Goal: Information Seeking & Learning: Learn about a topic

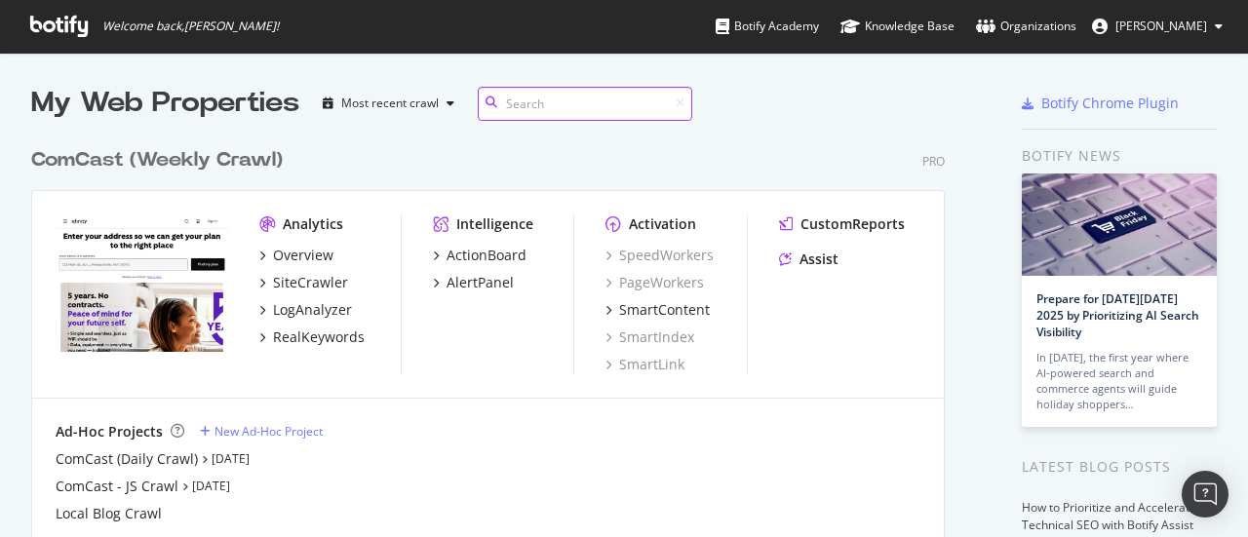
scroll to position [443, 914]
click at [306, 252] on div "Overview" at bounding box center [303, 256] width 60 height 20
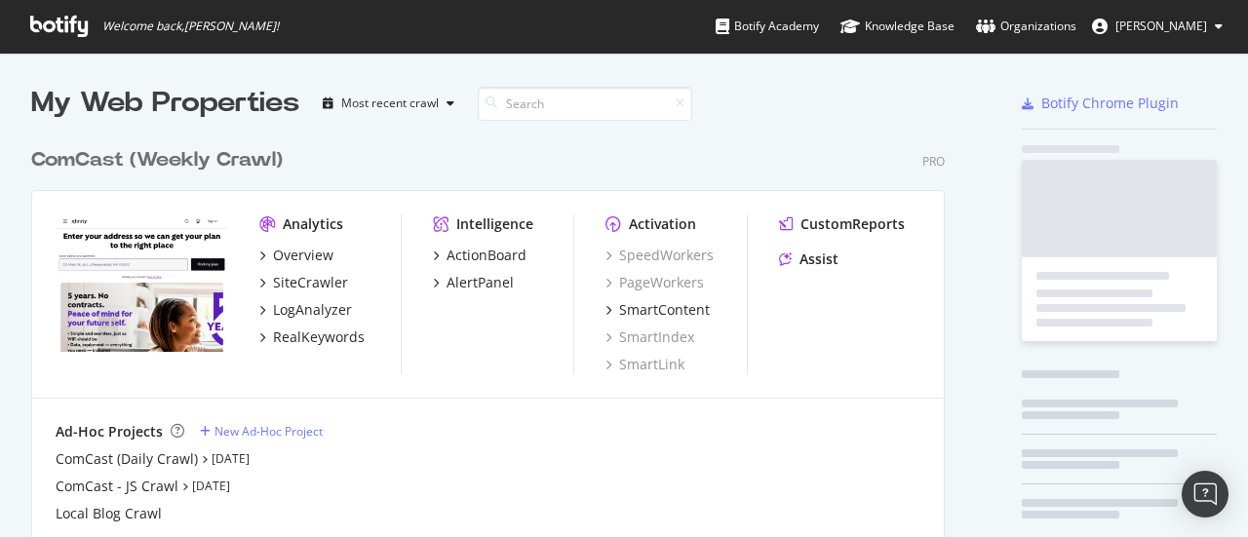
scroll to position [523, 1218]
click at [316, 287] on div "SiteCrawler" at bounding box center [310, 283] width 75 height 20
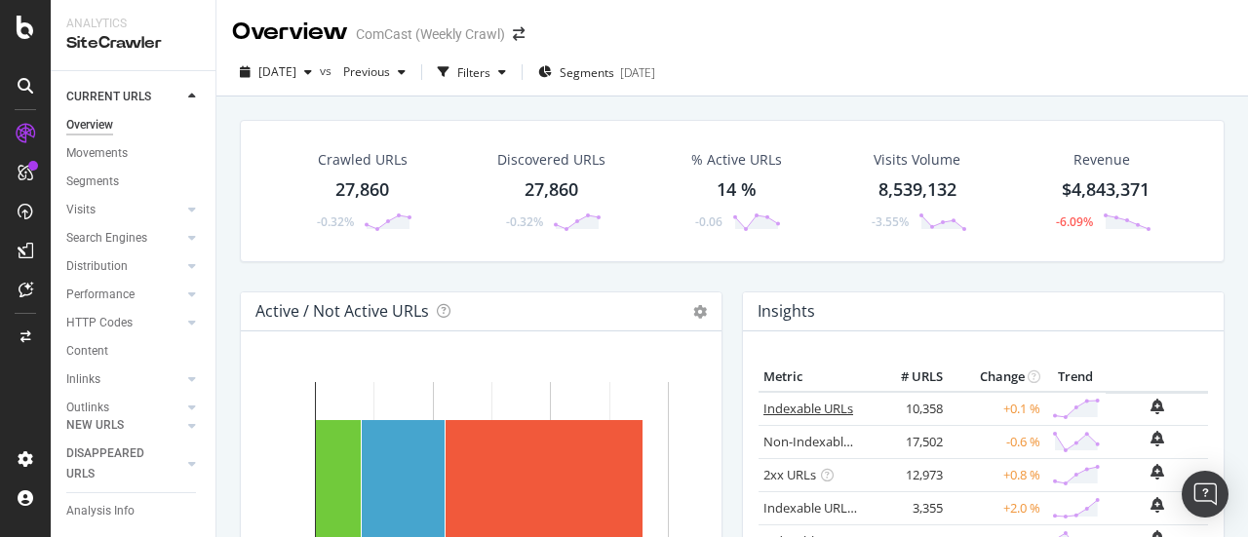
click at [811, 410] on link "Indexable URLs" at bounding box center [808, 409] width 90 height 18
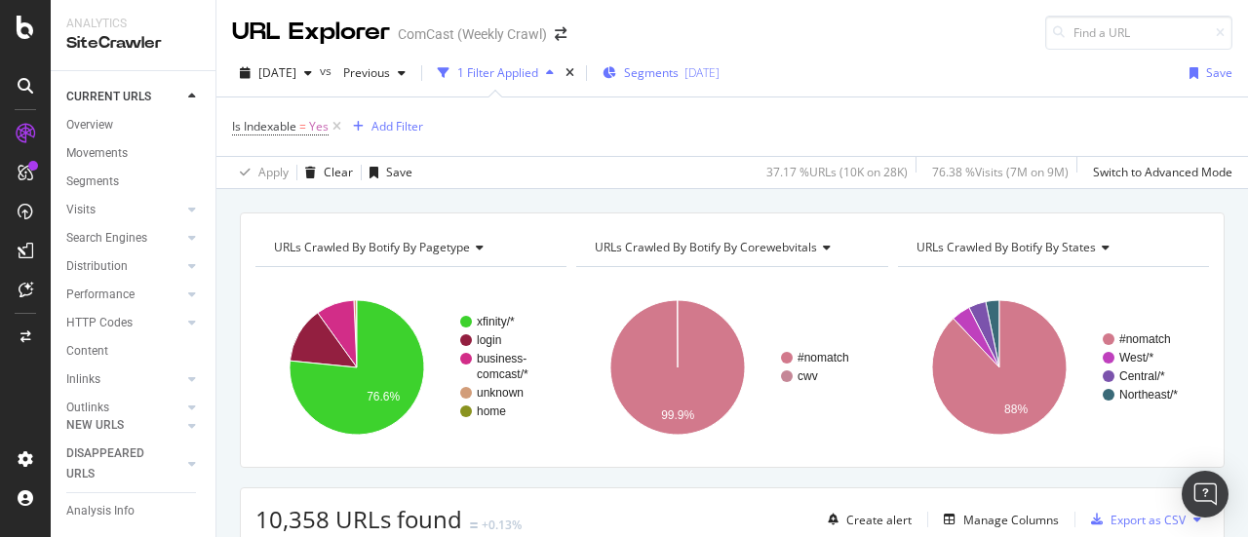
click at [679, 73] on span "Segments" at bounding box center [651, 72] width 55 height 17
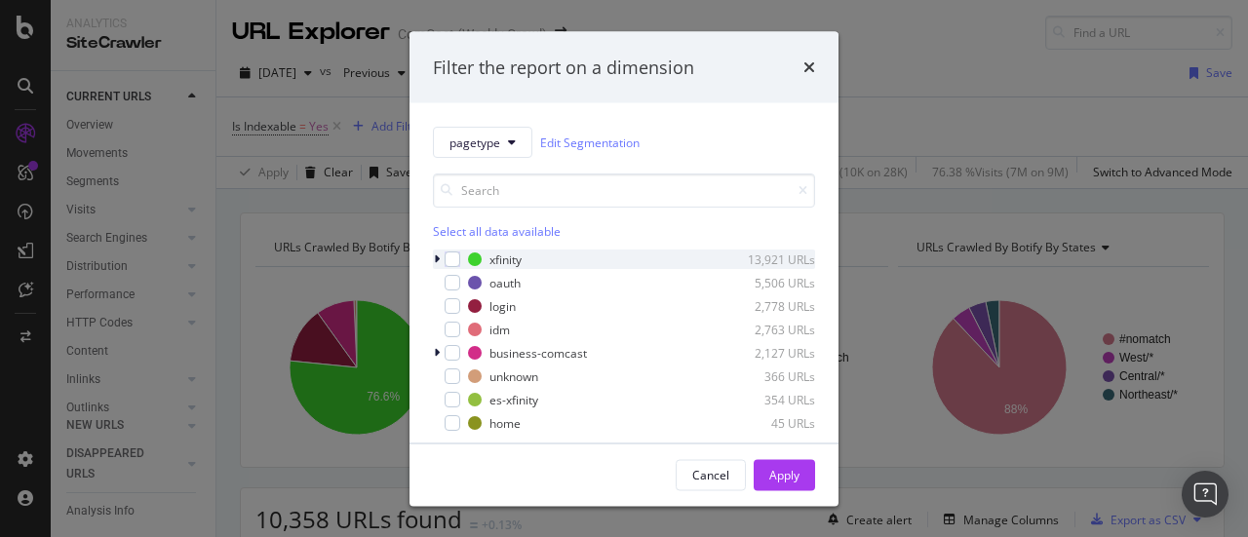
click at [434, 256] on icon "modal" at bounding box center [437, 260] width 6 height 12
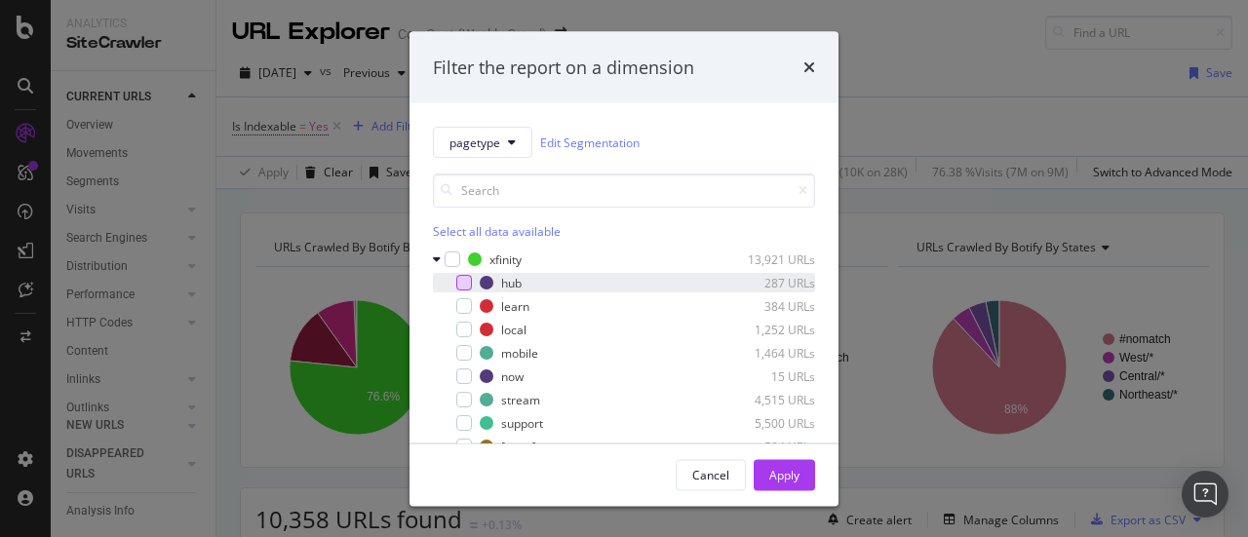
click at [462, 283] on div "modal" at bounding box center [464, 283] width 16 height 16
click at [786, 474] on div "Apply" at bounding box center [784, 474] width 30 height 17
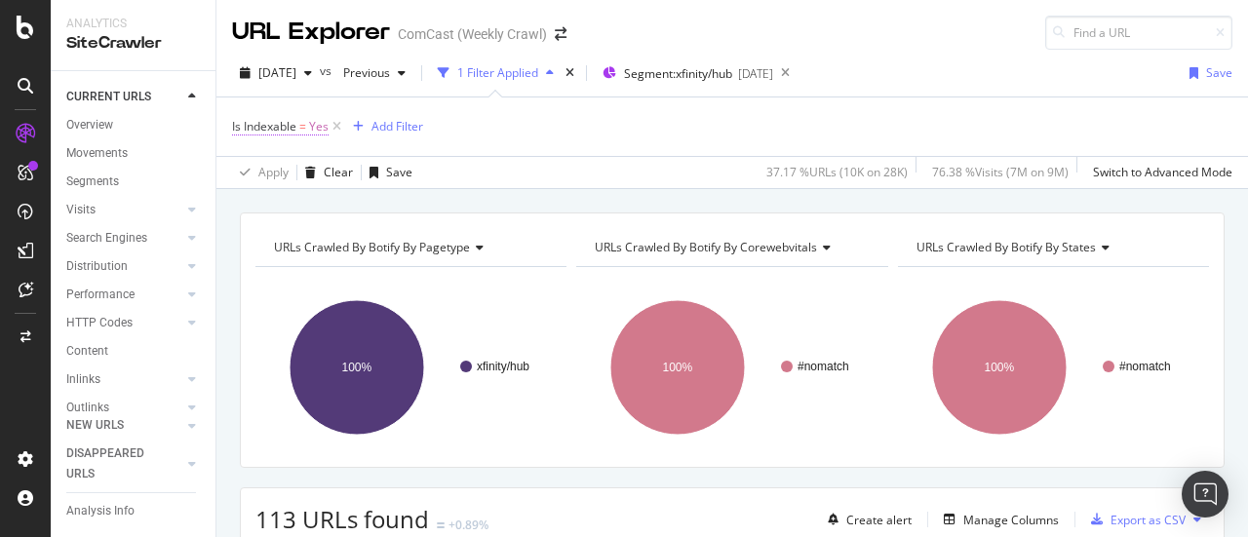
click at [283, 124] on span "Is Indexable" at bounding box center [264, 126] width 64 height 17
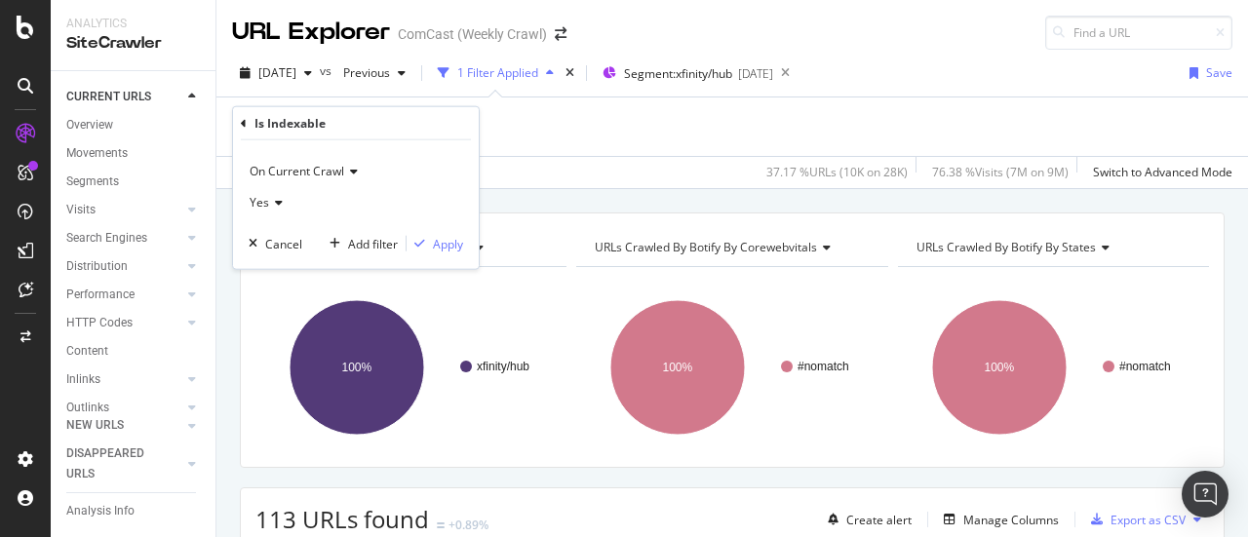
click at [279, 205] on icon at bounding box center [276, 203] width 14 height 12
click at [269, 270] on span "No" at bounding box center [266, 267] width 16 height 17
click at [446, 249] on div "Apply" at bounding box center [448, 243] width 30 height 17
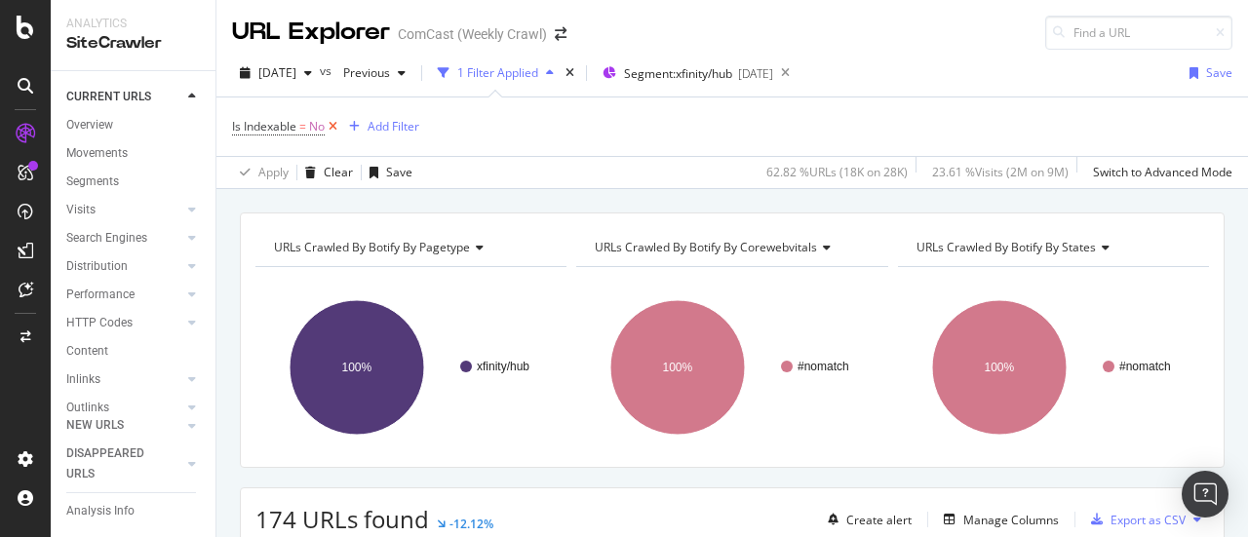
click at [336, 126] on icon at bounding box center [333, 127] width 17 height 20
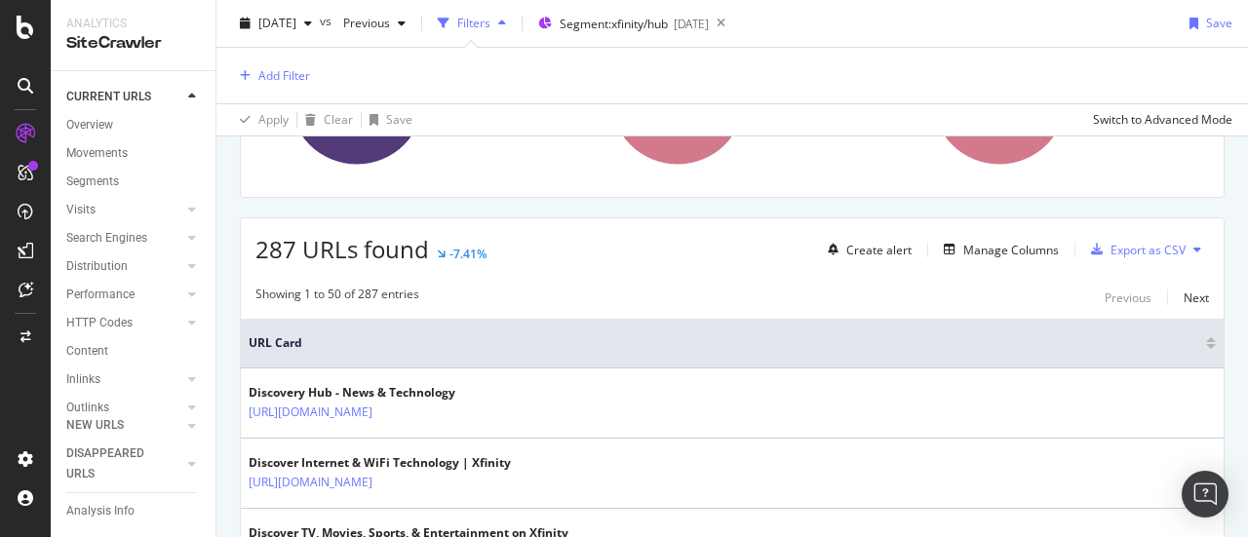
scroll to position [209, 0]
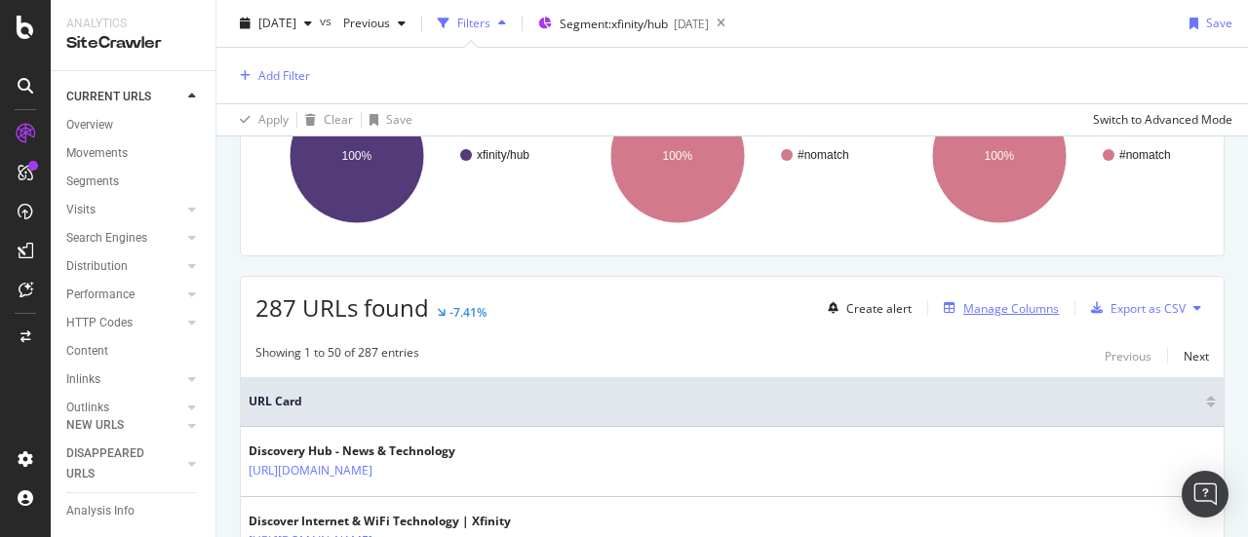
click at [1014, 309] on div "Manage Columns" at bounding box center [1011, 308] width 96 height 17
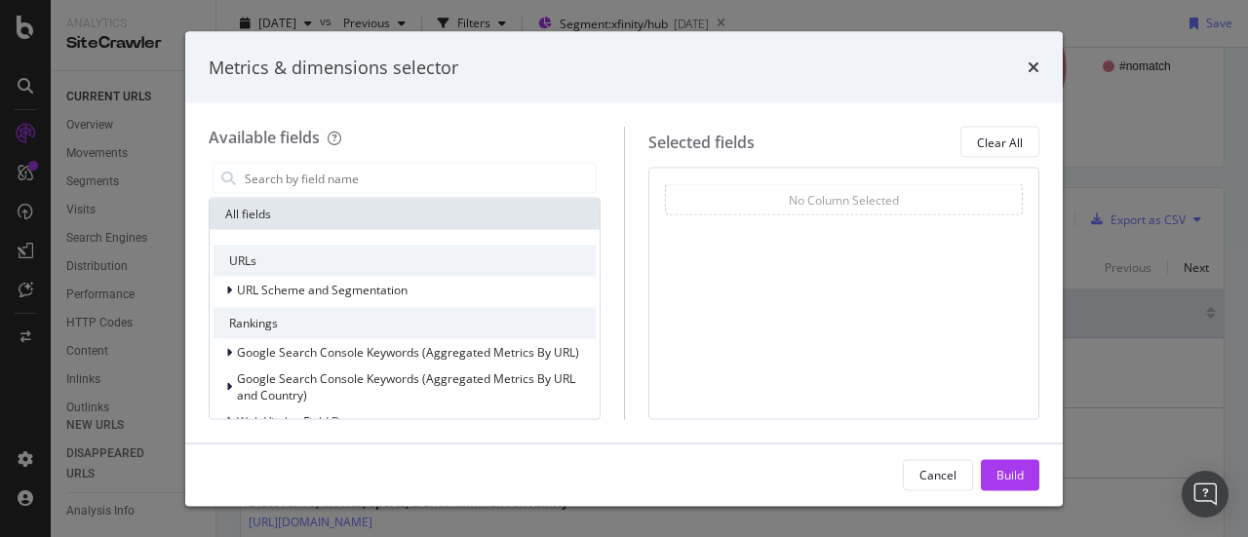
scroll to position [120, 0]
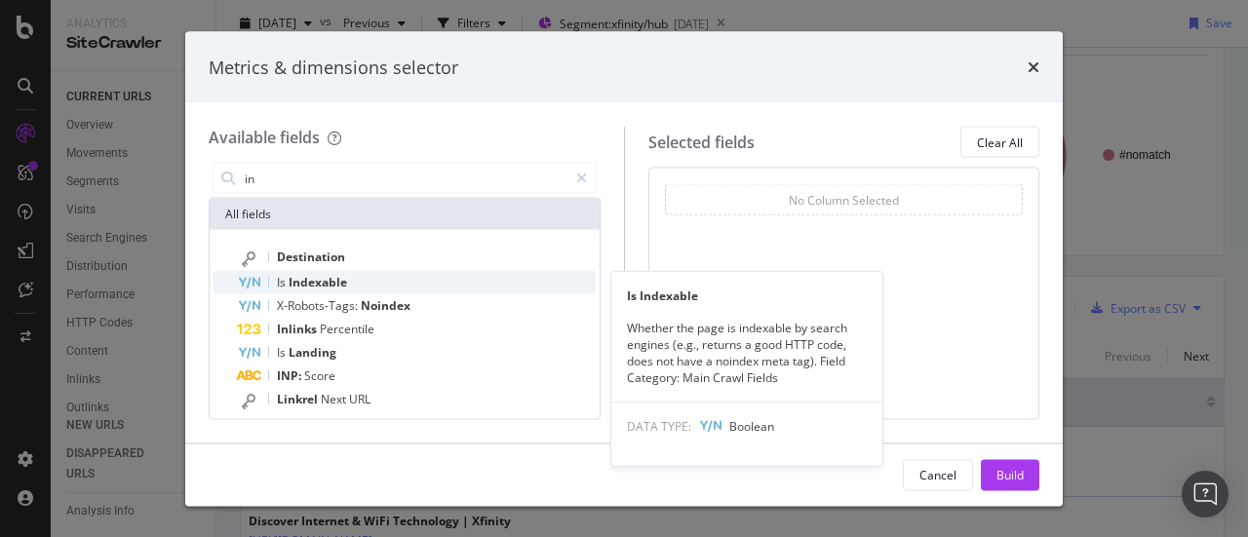
type input "in"
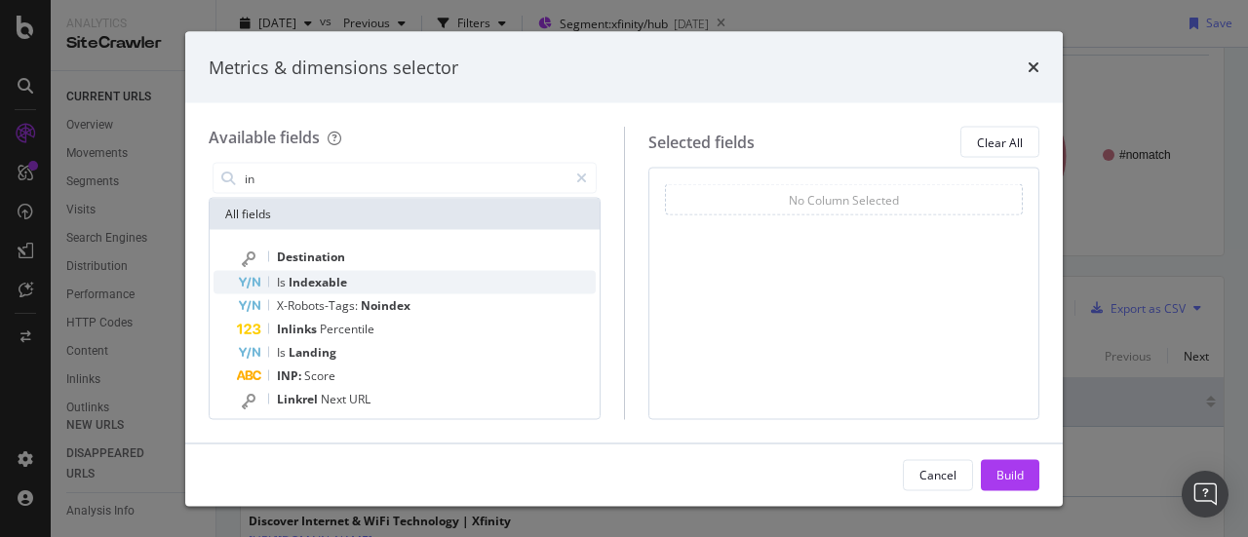
click at [363, 284] on div "Is Indexable" at bounding box center [416, 282] width 359 height 23
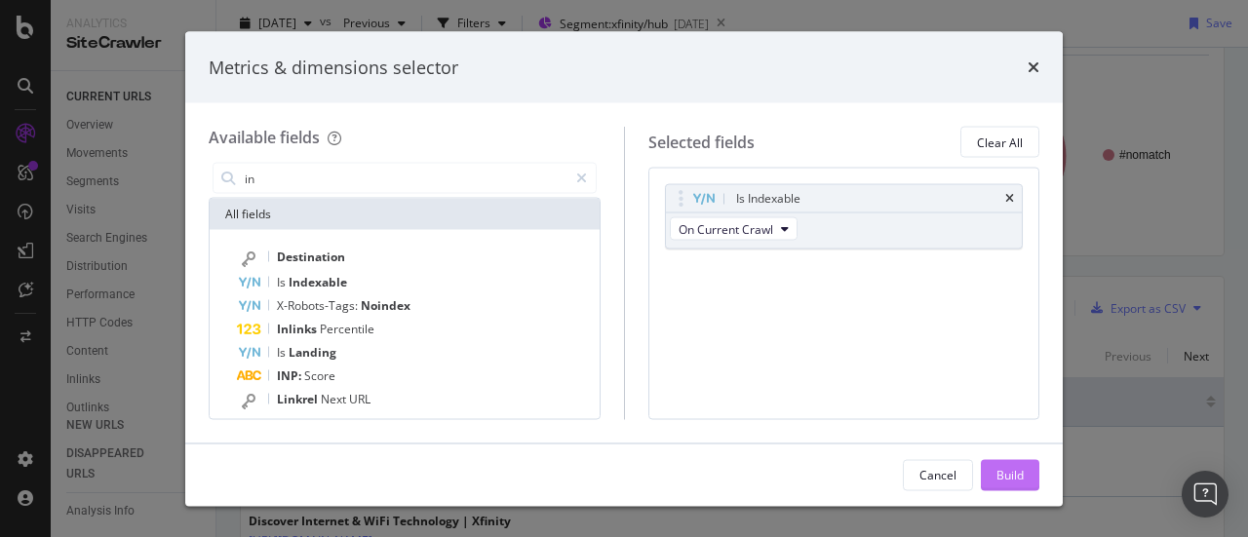
click at [1017, 480] on div "Build" at bounding box center [1009, 474] width 27 height 17
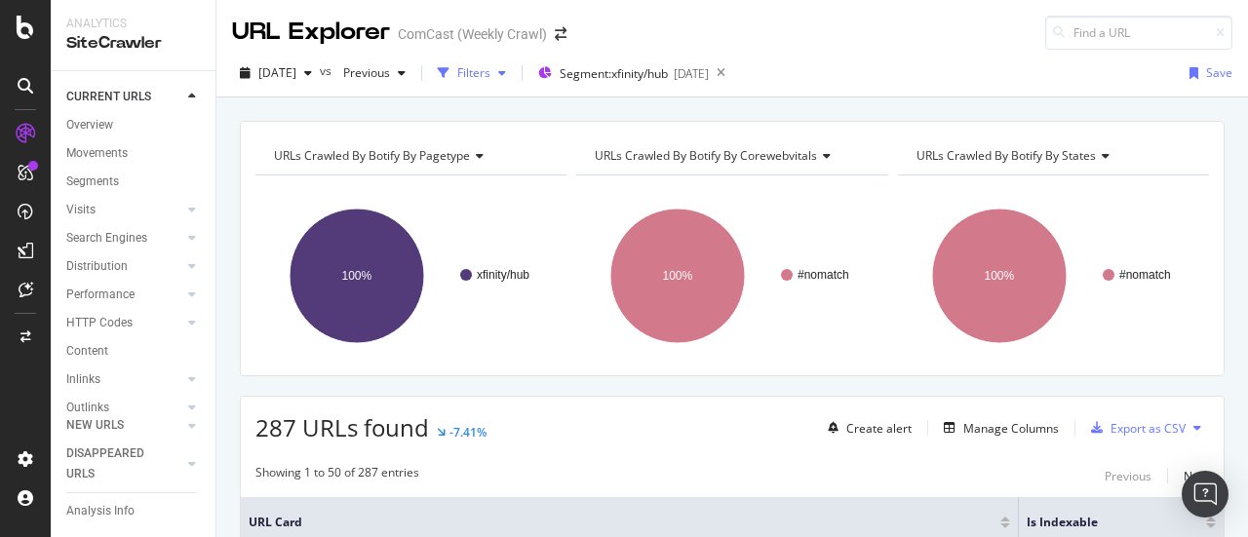
click at [514, 76] on div "button" at bounding box center [501, 73] width 23 height 12
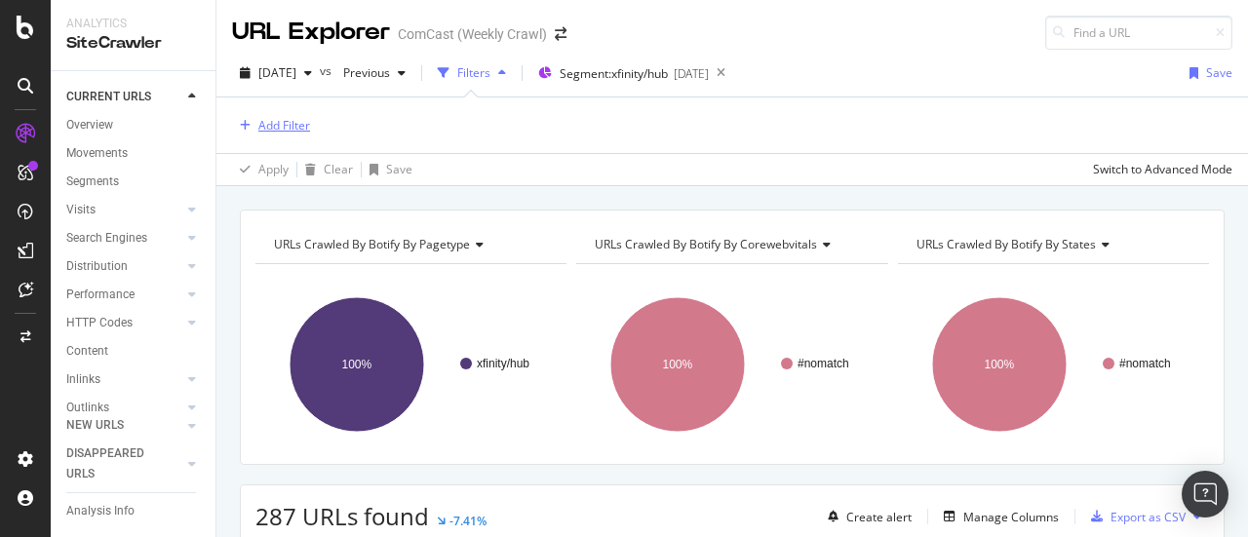
click at [258, 130] on div "Add Filter" at bounding box center [284, 125] width 52 height 17
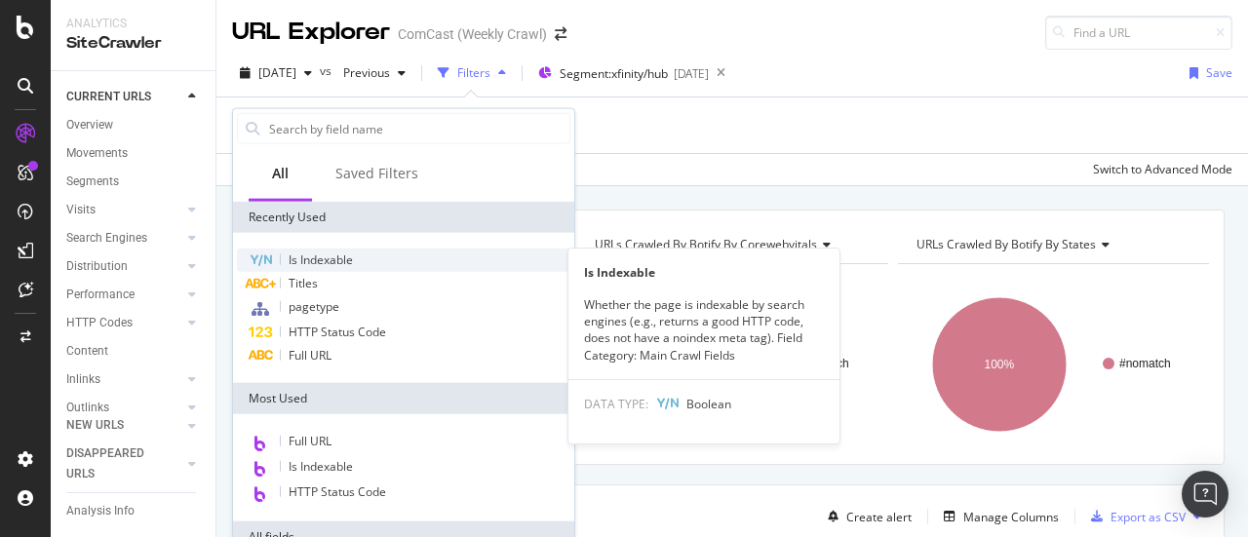
click at [320, 260] on span "Is Indexable" at bounding box center [321, 260] width 64 height 17
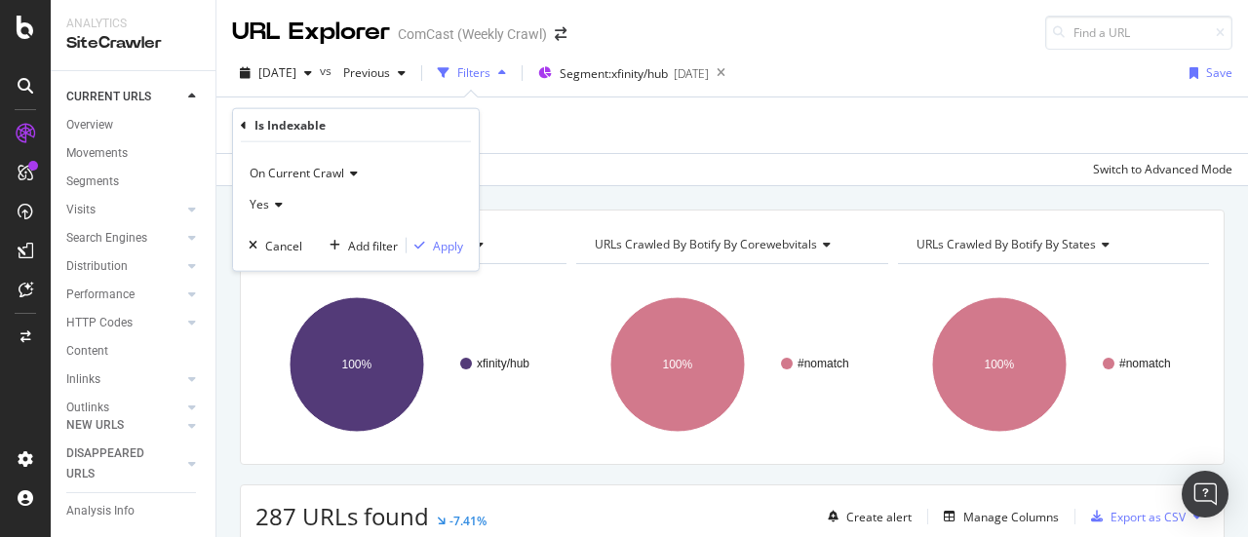
click at [267, 202] on span "Yes" at bounding box center [260, 204] width 20 height 17
click at [272, 261] on span "No" at bounding box center [266, 269] width 16 height 17
click at [443, 244] on div "Apply" at bounding box center [448, 245] width 30 height 17
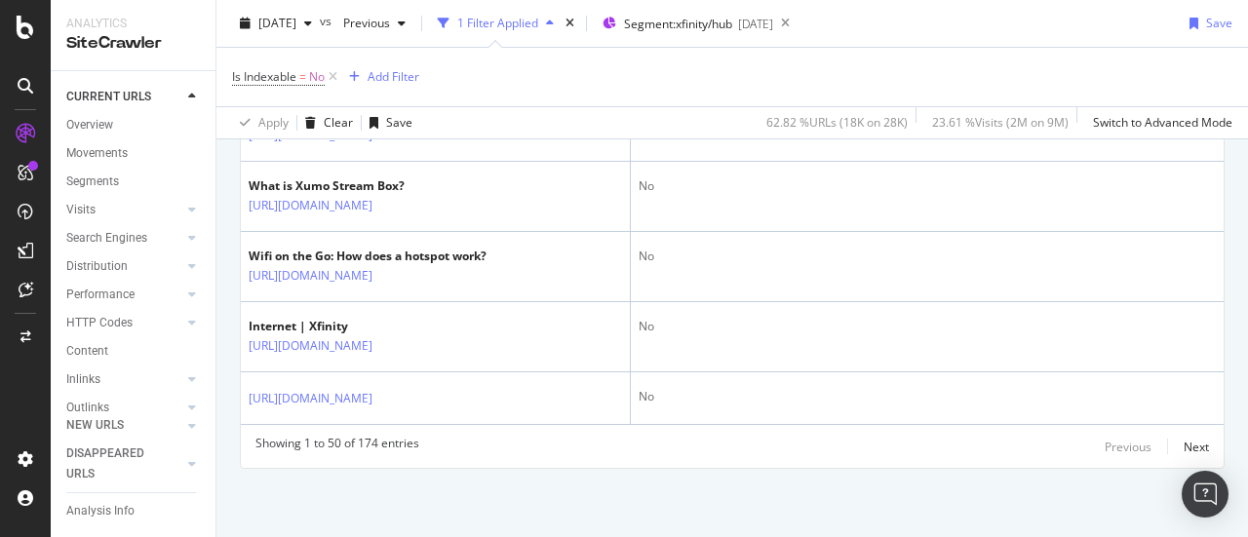
scroll to position [4196, 0]
click at [1188, 449] on div "Next" at bounding box center [1196, 447] width 25 height 17
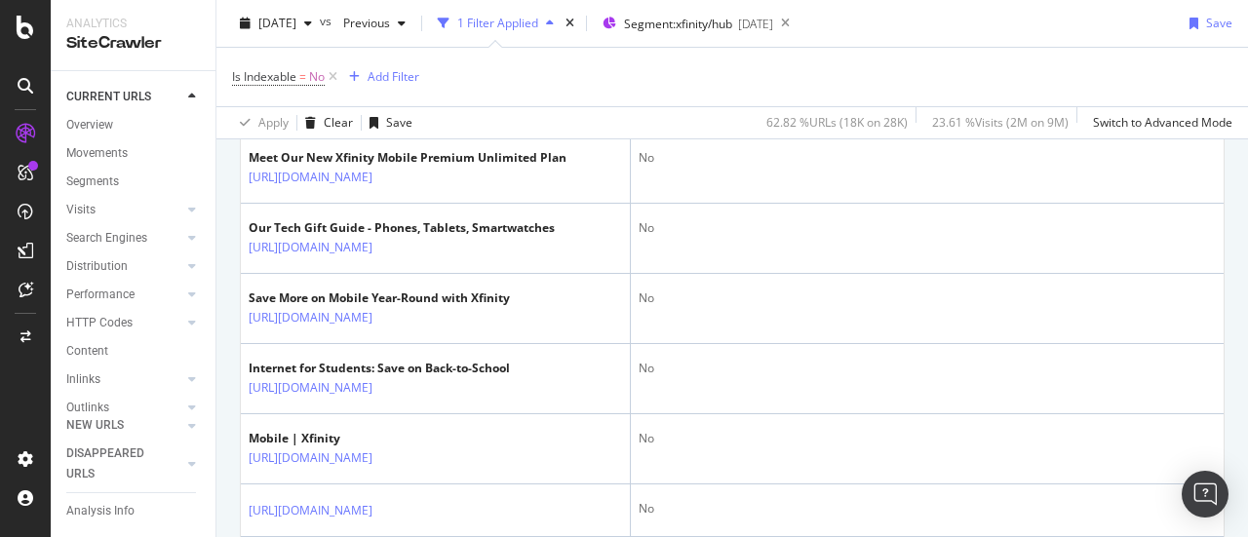
scroll to position [2950, 0]
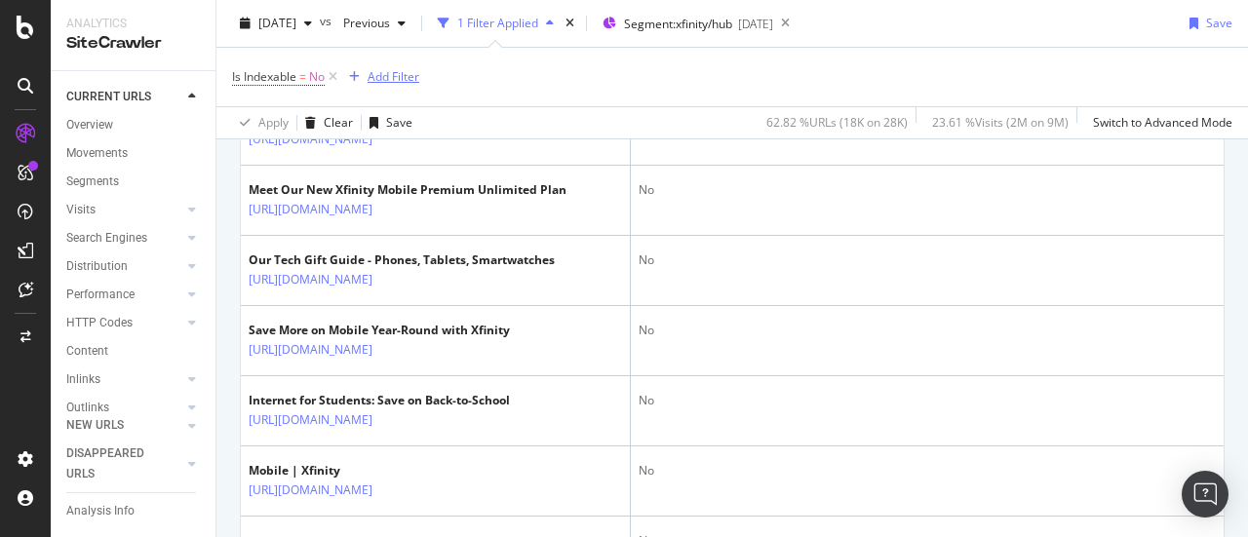
click at [400, 77] on div "Add Filter" at bounding box center [394, 76] width 52 height 17
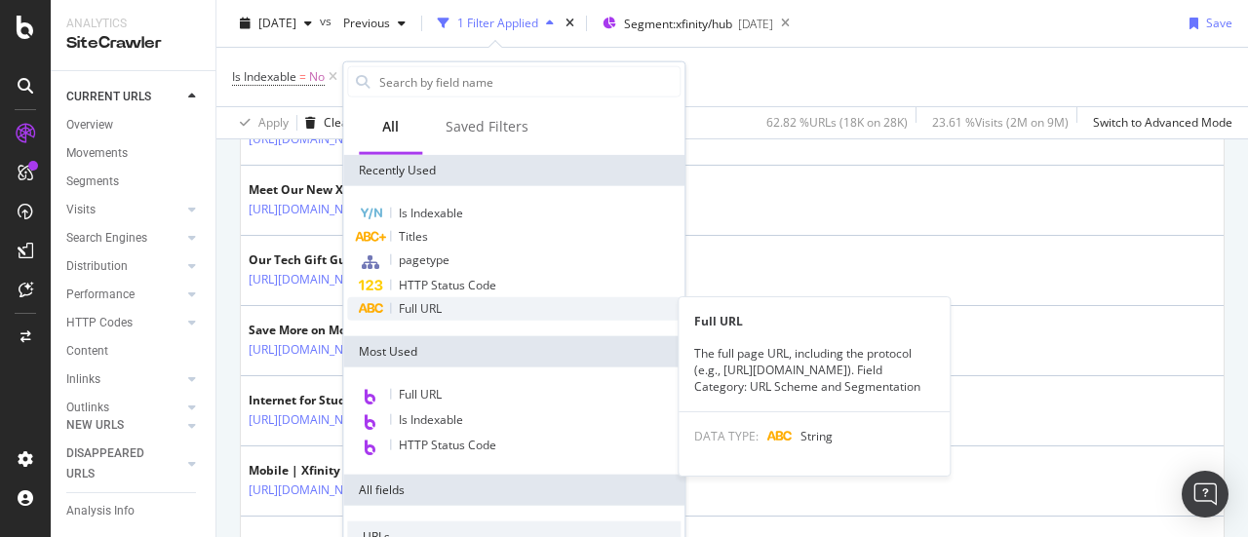
click at [434, 308] on span "Full URL" at bounding box center [420, 308] width 43 height 17
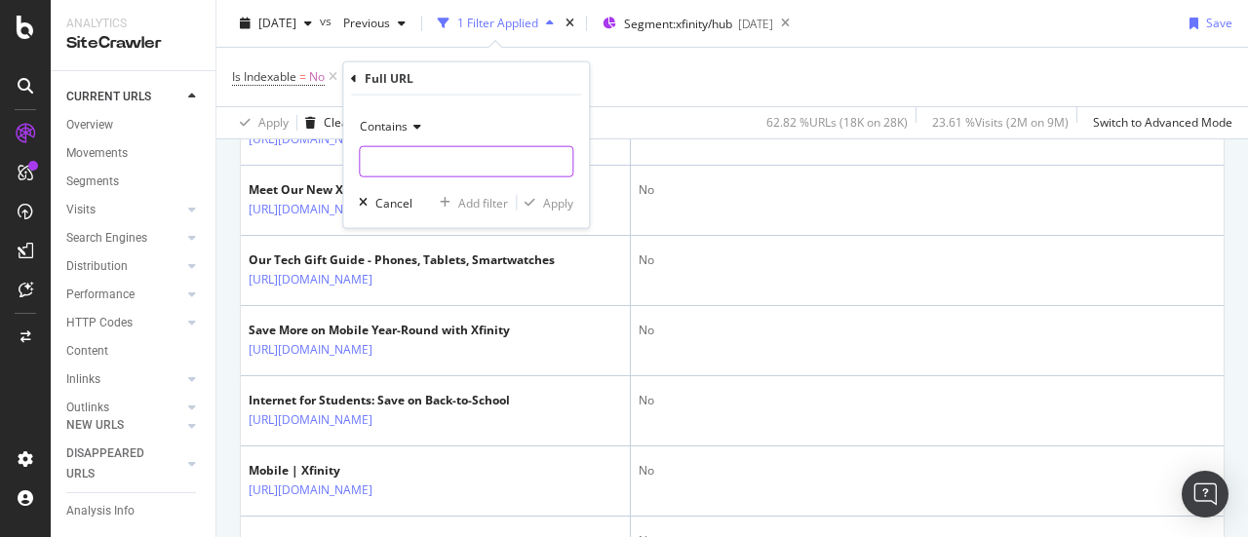
click at [404, 152] on input "text" at bounding box center [466, 161] width 213 height 31
type input "langtarget"
click at [403, 123] on span "Contains" at bounding box center [384, 126] width 48 height 17
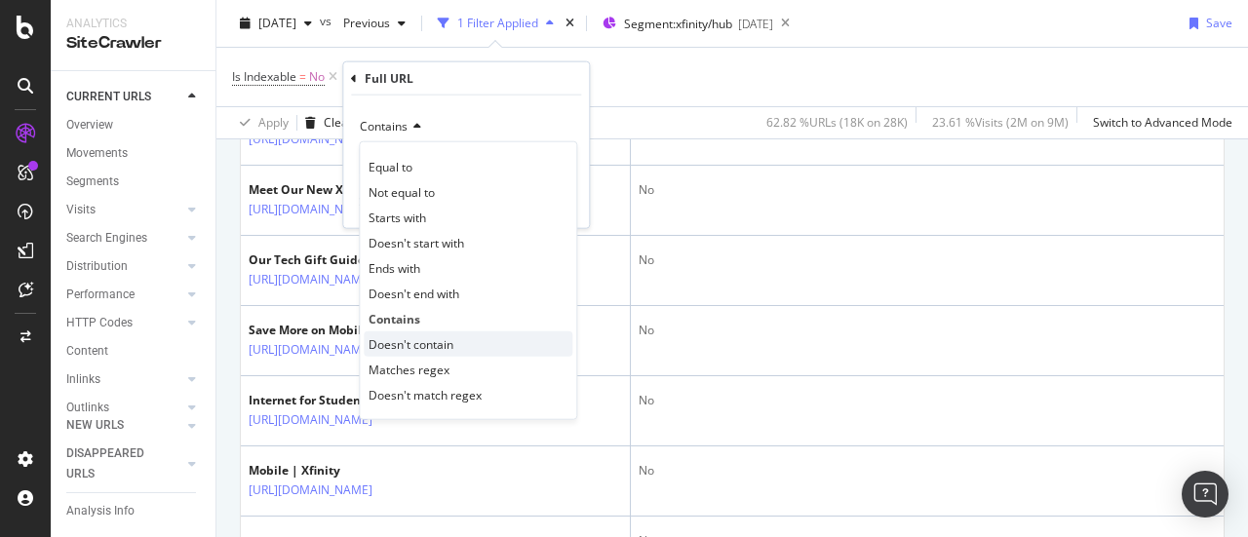
click at [441, 345] on span "Doesn't contain" at bounding box center [411, 343] width 85 height 17
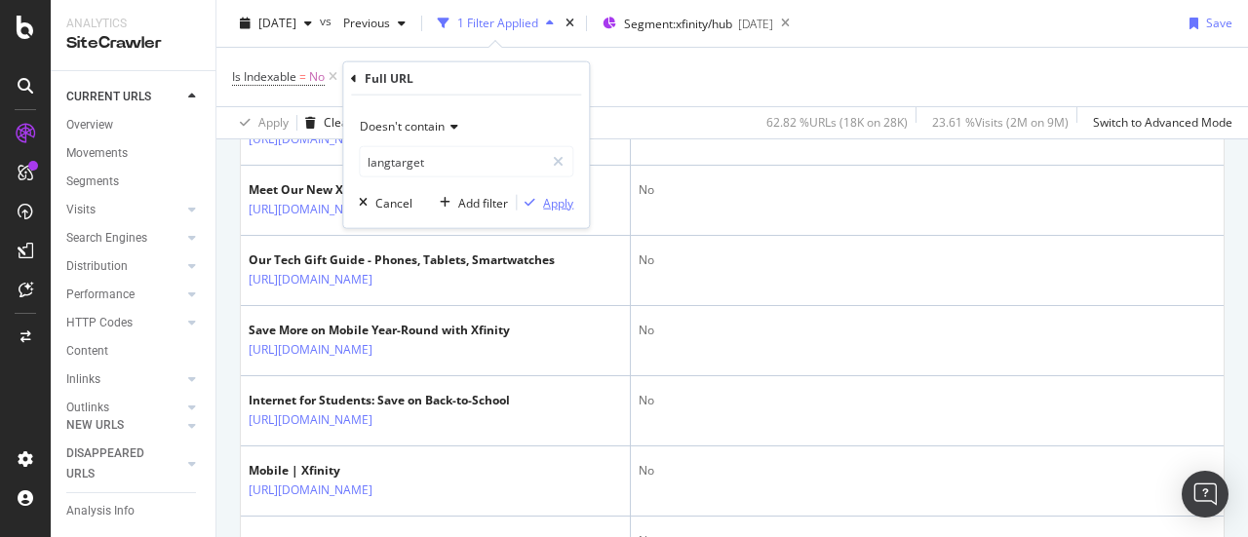
click at [536, 206] on div "button" at bounding box center [530, 203] width 26 height 12
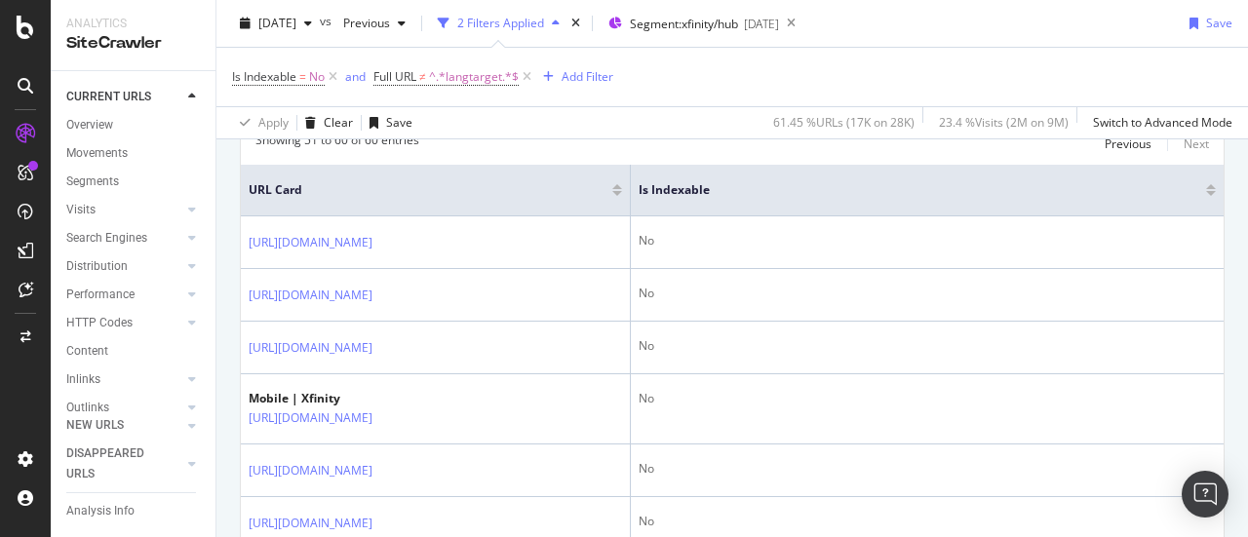
scroll to position [445, 0]
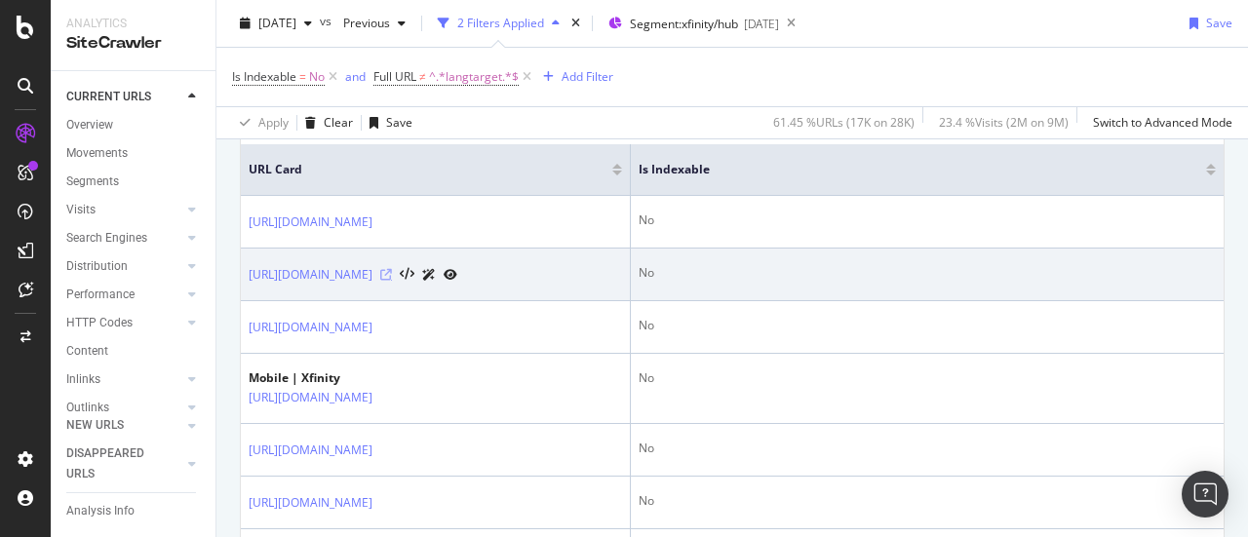
click at [392, 281] on icon at bounding box center [386, 275] width 12 height 12
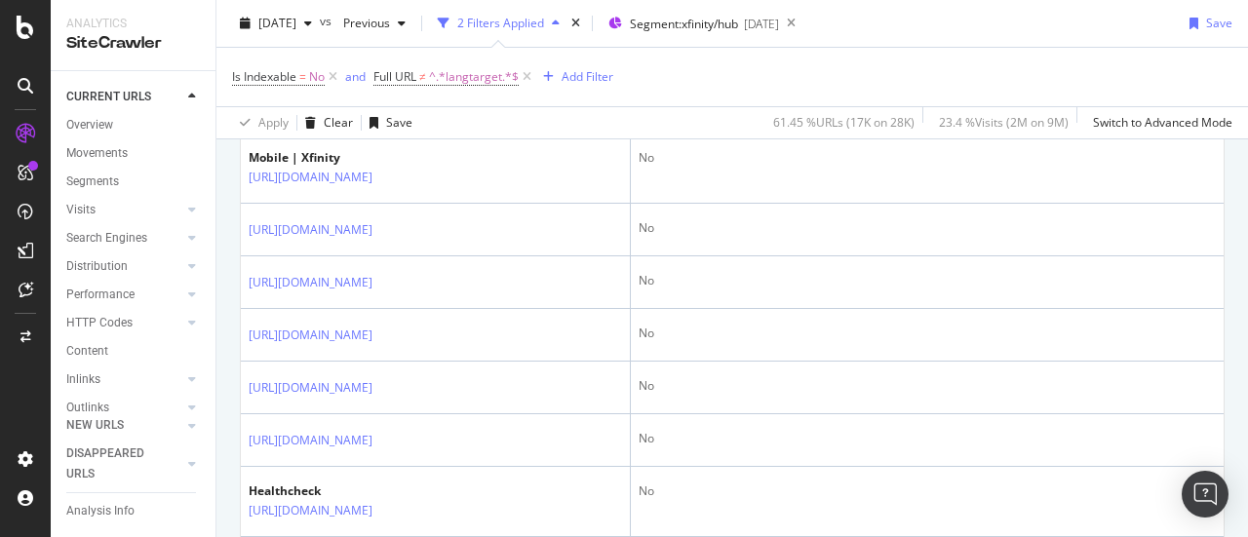
scroll to position [675, 0]
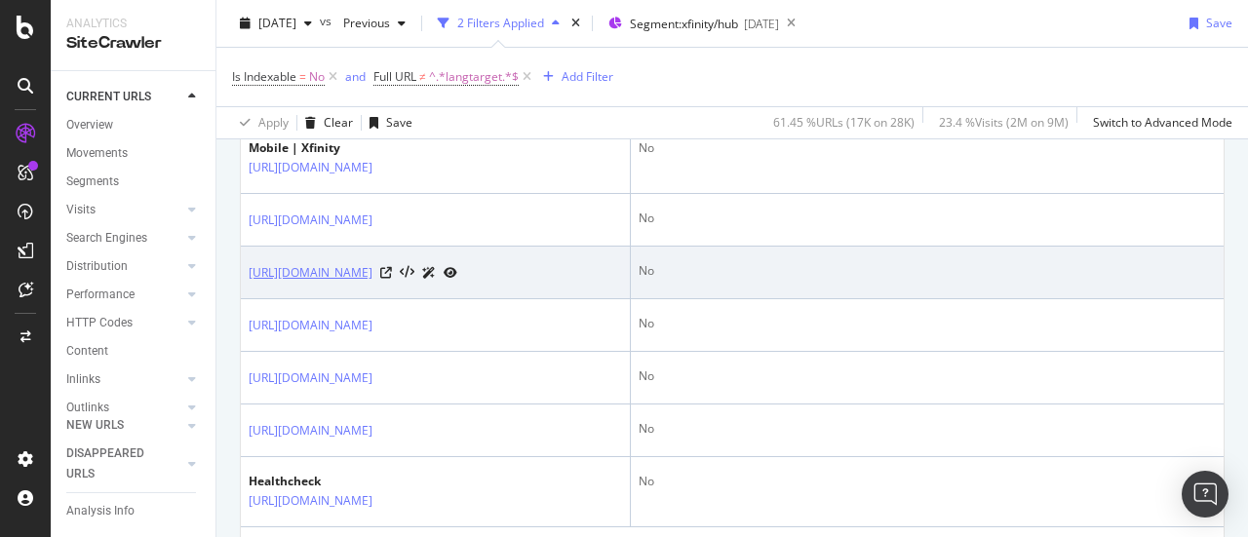
drag, startPoint x: 551, startPoint y: 334, endPoint x: 495, endPoint y: 327, distance: 56.1
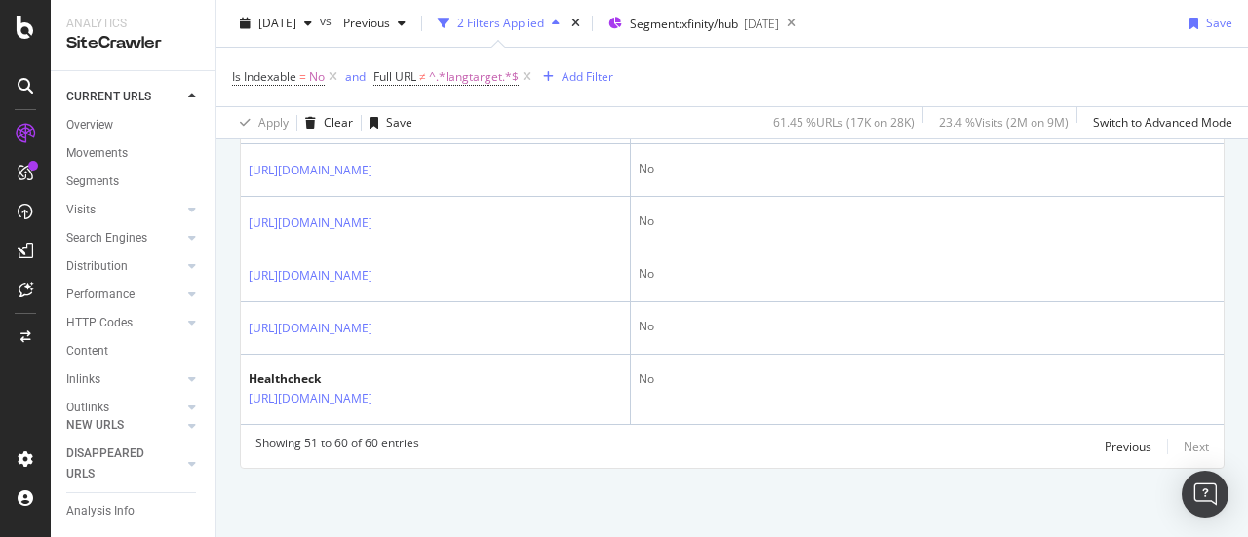
scroll to position [901, 0]
click at [1124, 453] on div "Previous" at bounding box center [1128, 447] width 47 height 17
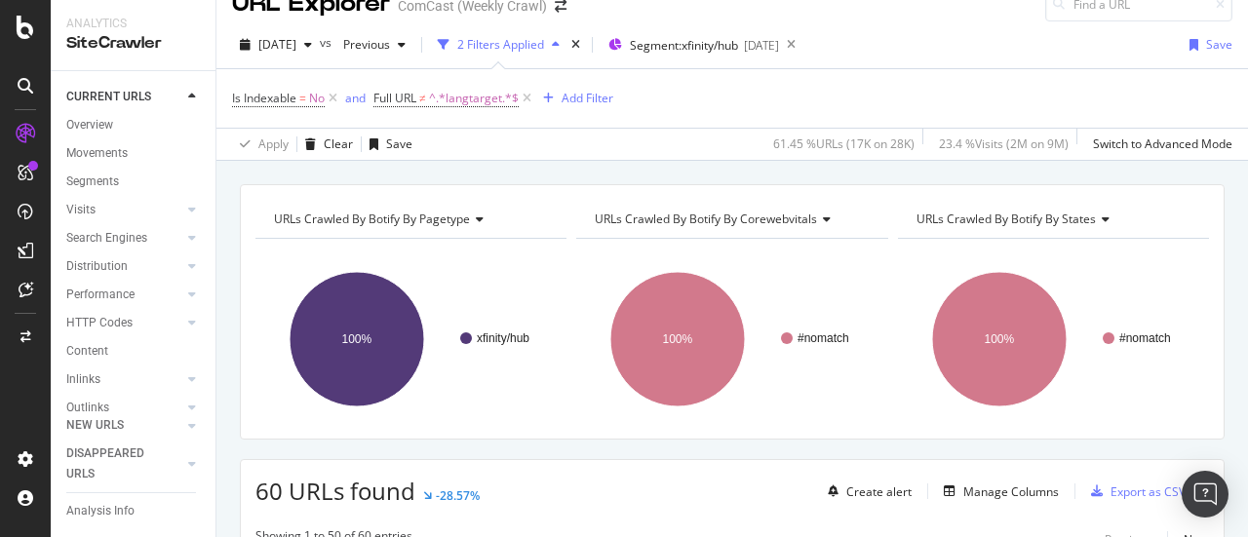
scroll to position [12, 0]
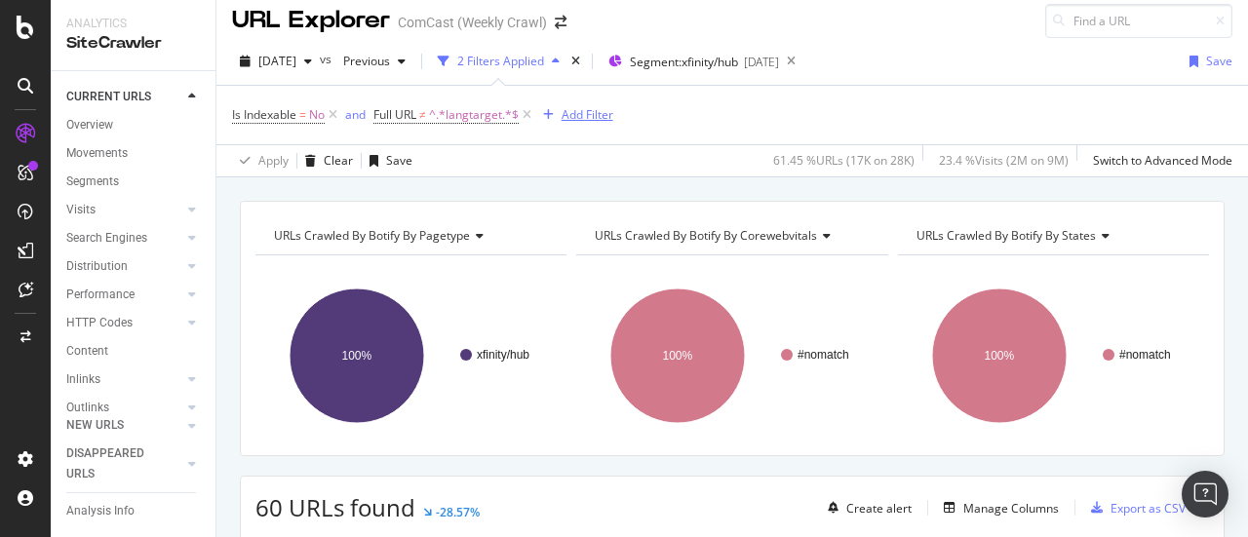
click at [572, 111] on div "Add Filter" at bounding box center [588, 114] width 52 height 17
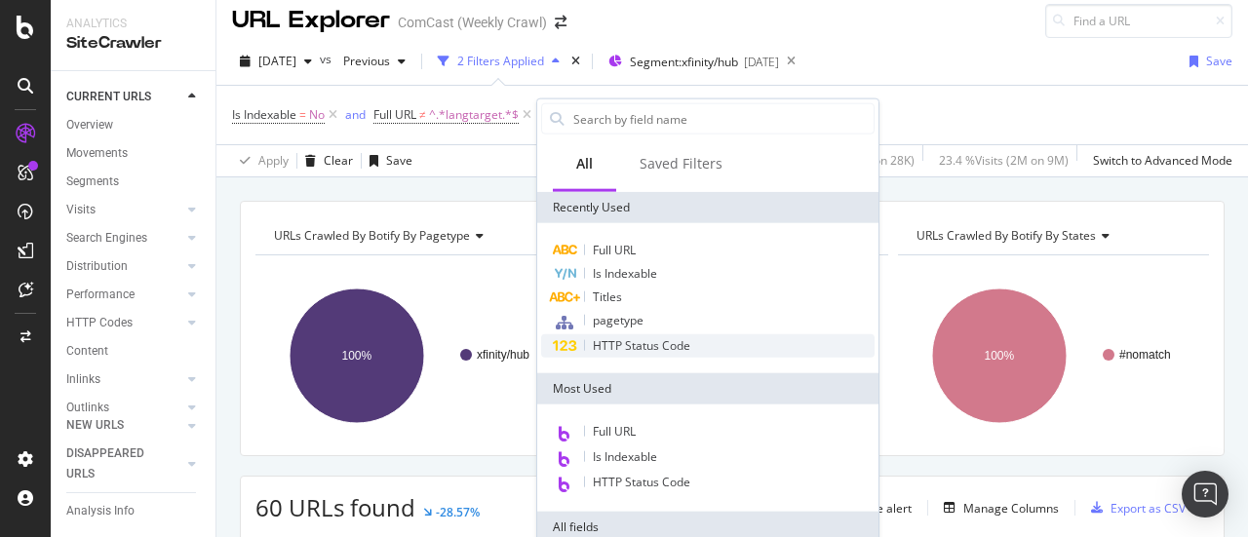
click at [669, 346] on span "HTTP Status Code" at bounding box center [642, 345] width 98 height 17
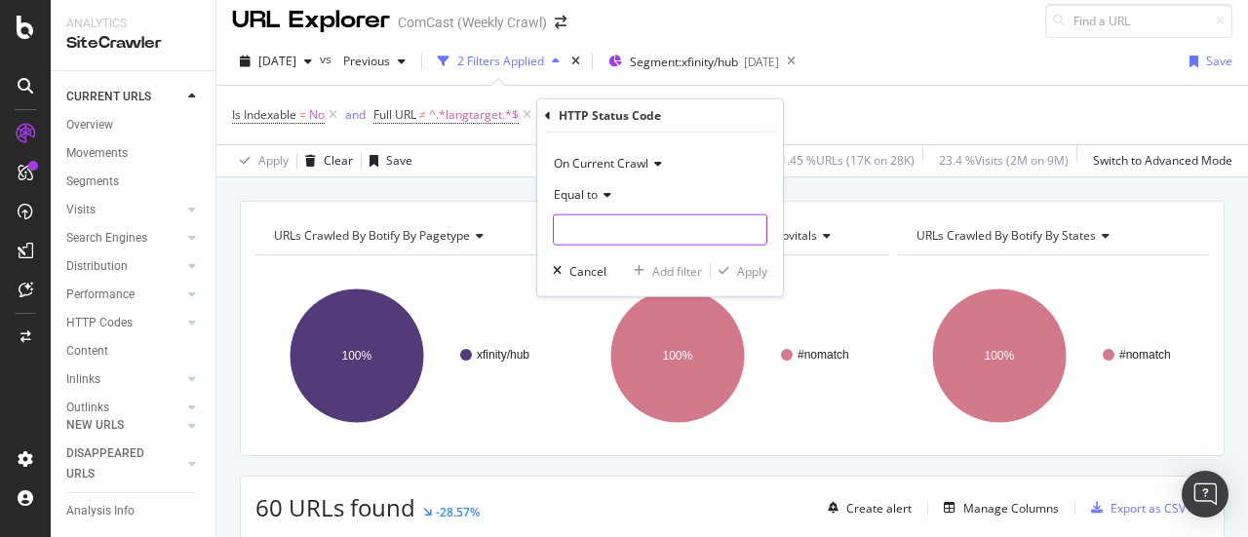
click at [622, 243] on input "number" at bounding box center [660, 230] width 215 height 31
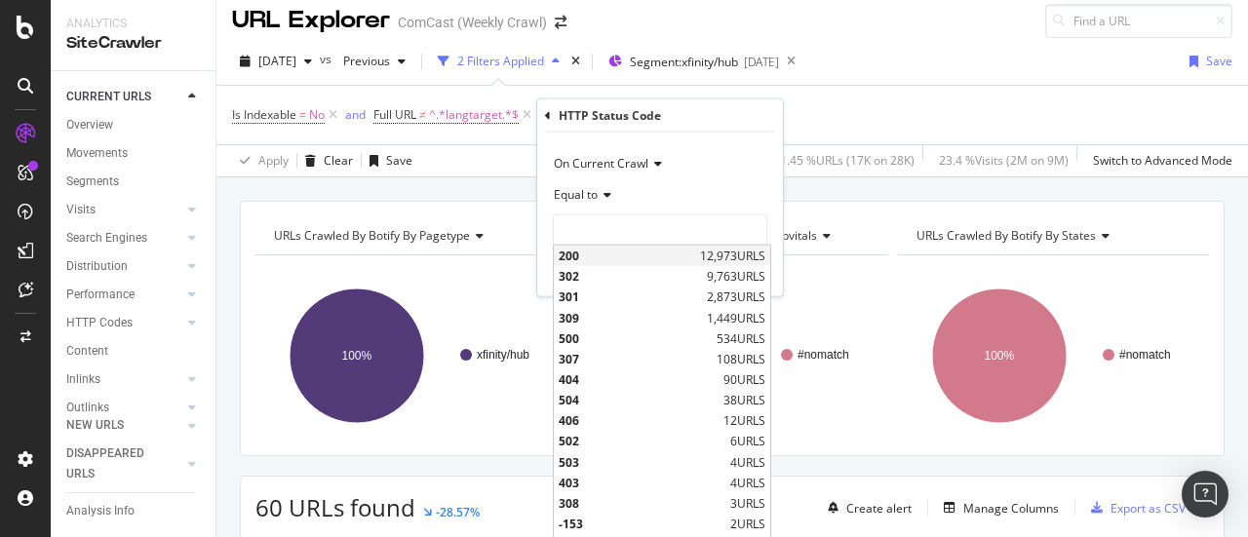
click at [612, 254] on span "200" at bounding box center [627, 256] width 137 height 17
type input "200"
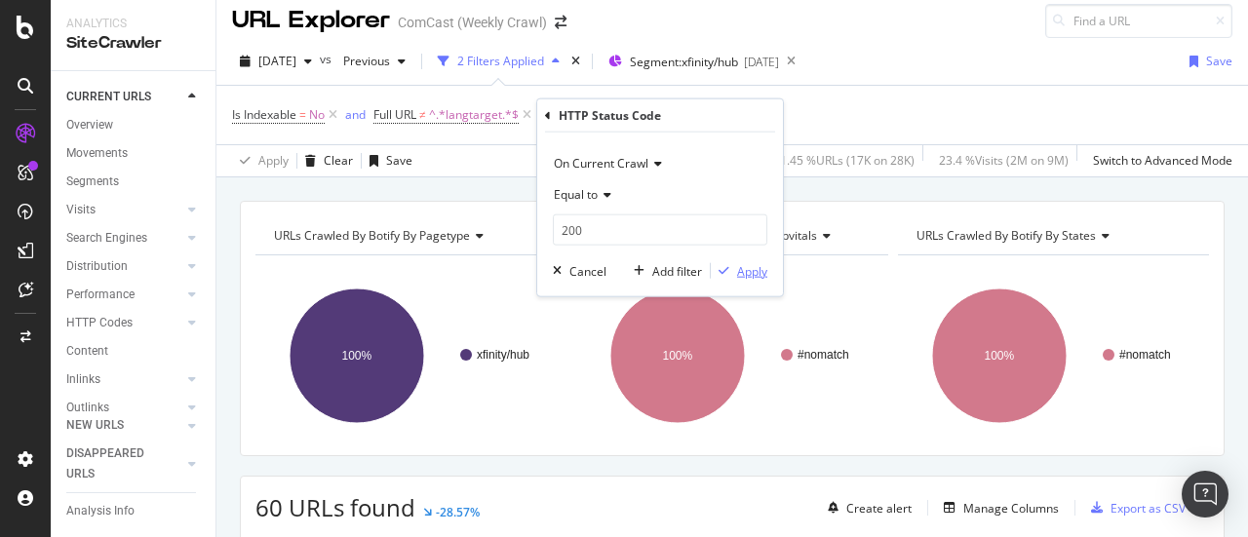
click at [750, 272] on div "Apply" at bounding box center [752, 270] width 30 height 17
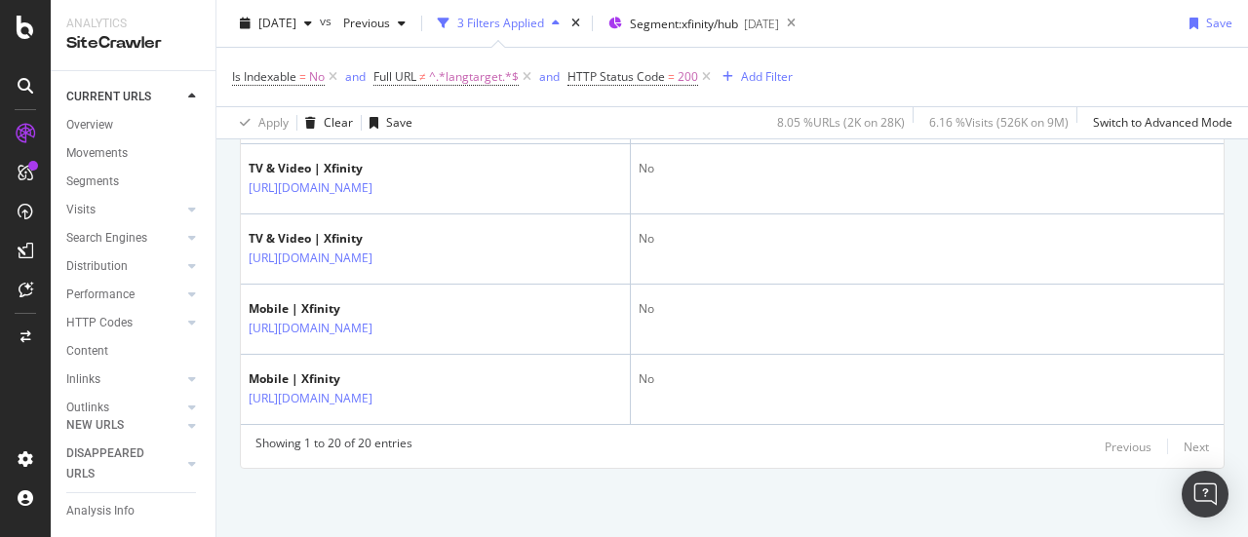
scroll to position [1665, 0]
